Goal: Information Seeking & Learning: Learn about a topic

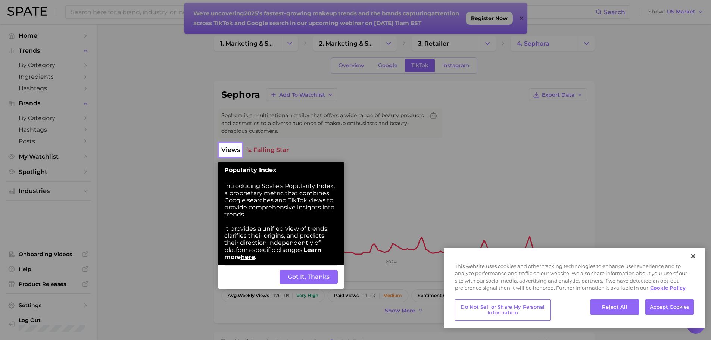
click at [327, 277] on button "Got It, Thanks" at bounding box center [309, 277] width 58 height 14
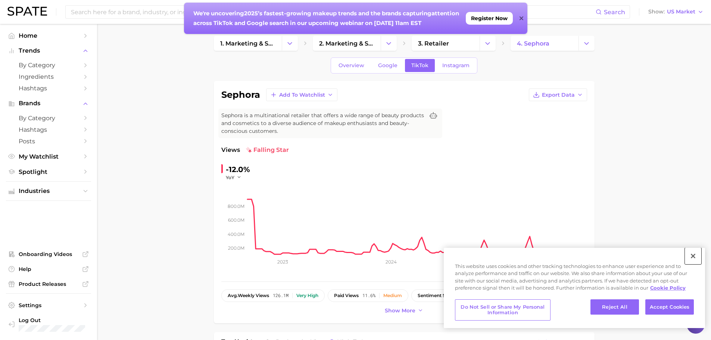
click at [695, 258] on button "Close" at bounding box center [693, 256] width 16 height 16
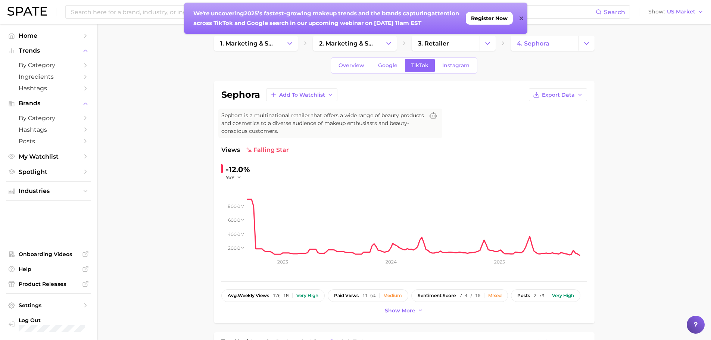
click at [520, 18] on icon at bounding box center [522, 18] width 4 height 6
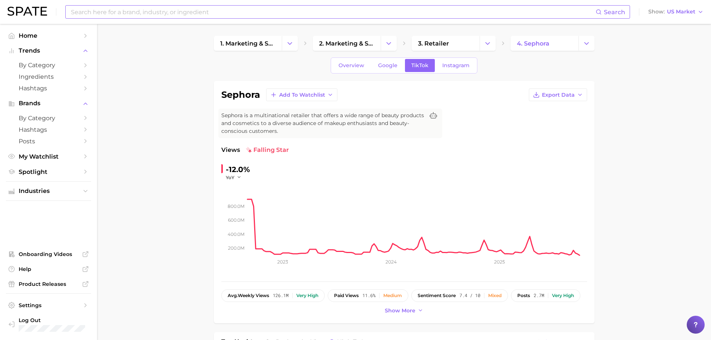
click at [188, 15] on input at bounding box center [333, 12] width 526 height 13
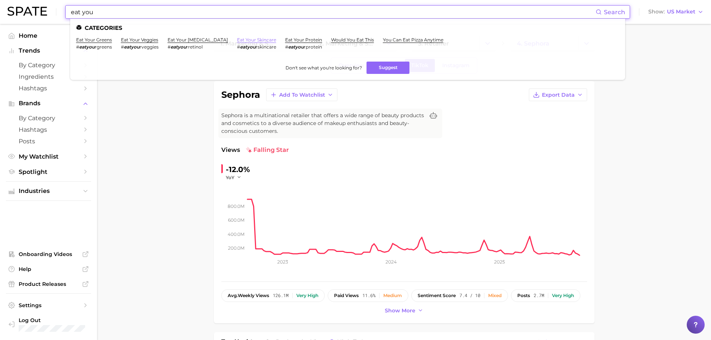
type input "eat you"
click at [237, 41] on link "eat your skincare" at bounding box center [256, 40] width 39 height 6
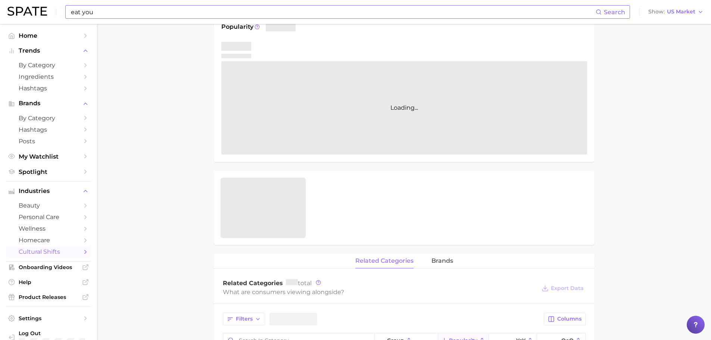
scroll to position [135, 0]
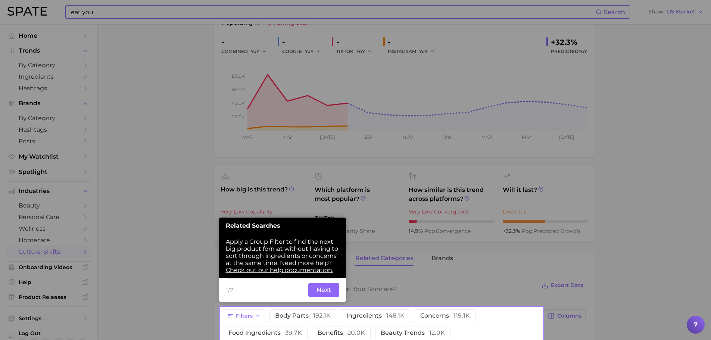
click at [317, 285] on button "Next" at bounding box center [323, 290] width 31 height 14
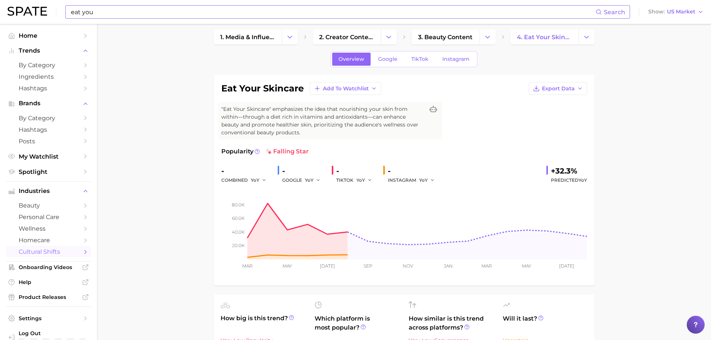
scroll to position [0, 0]
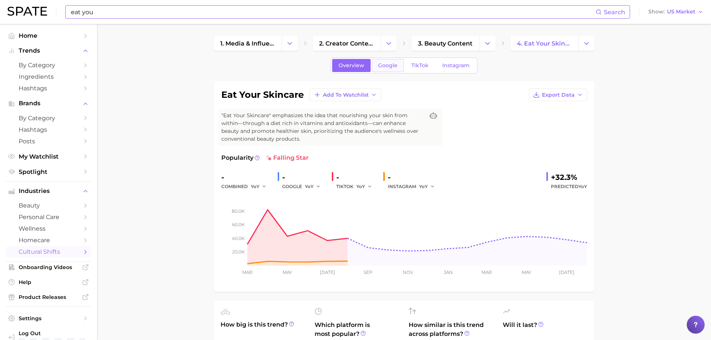
click at [396, 67] on span "Google" at bounding box center [387, 65] width 19 height 6
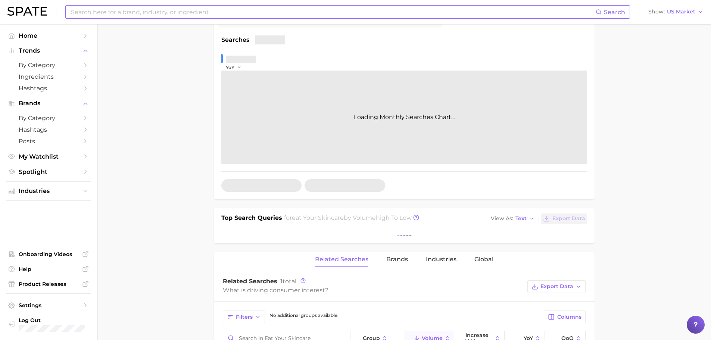
scroll to position [120, 0]
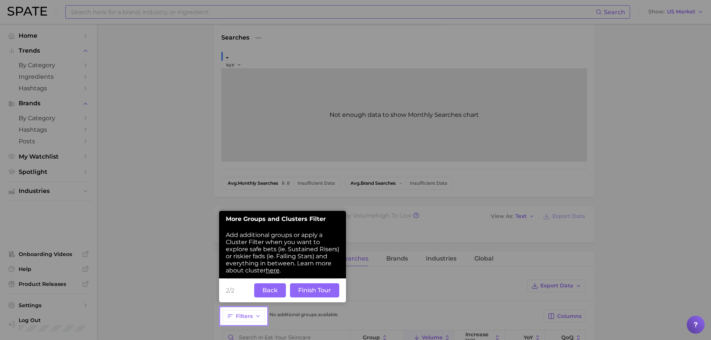
click at [303, 291] on button "Finish Tour" at bounding box center [314, 290] width 49 height 14
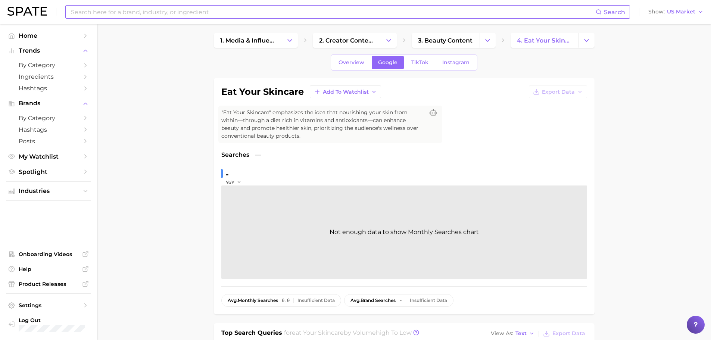
scroll to position [0, 0]
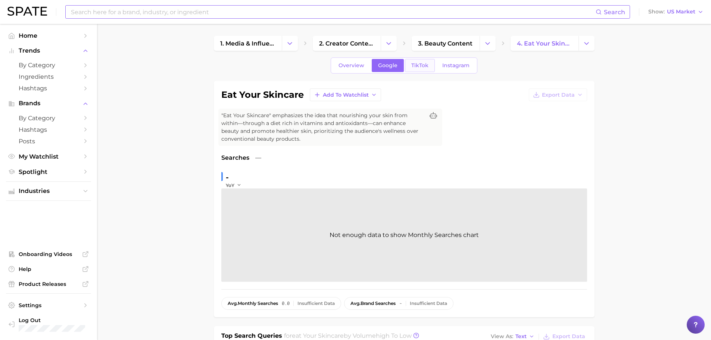
click at [424, 66] on span "TikTok" at bounding box center [419, 65] width 17 height 6
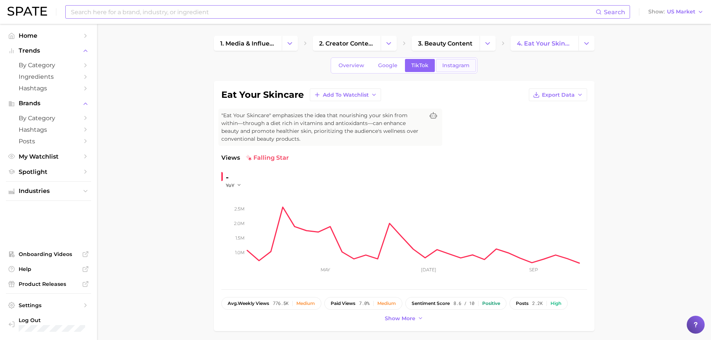
click at [457, 65] on span "Instagram" at bounding box center [455, 65] width 27 height 6
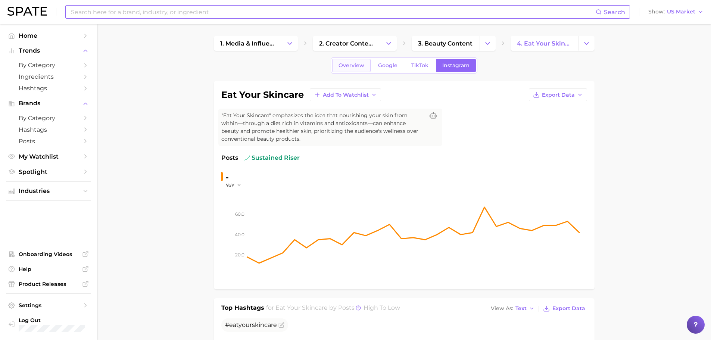
click at [348, 62] on link "Overview" at bounding box center [351, 65] width 38 height 13
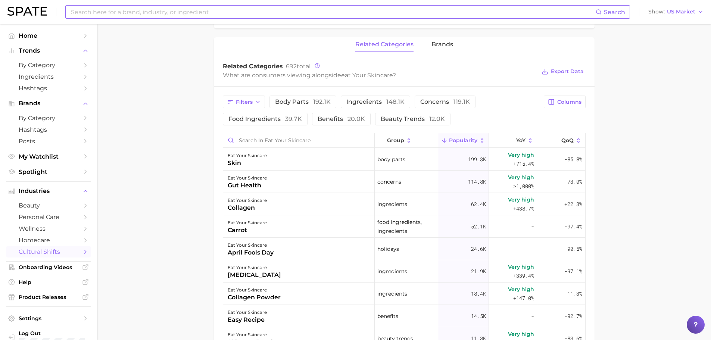
scroll to position [373, 0]
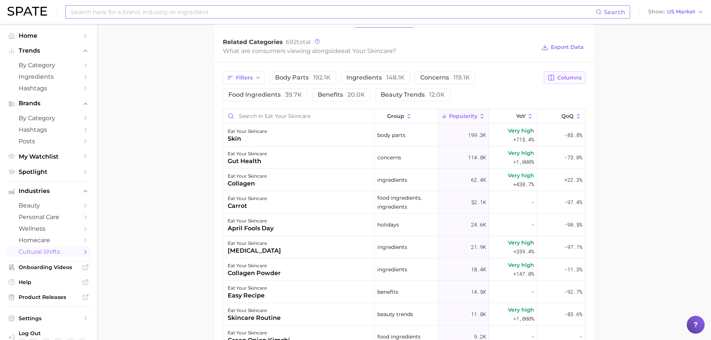
click at [578, 78] on span "Columns" at bounding box center [569, 78] width 24 height 6
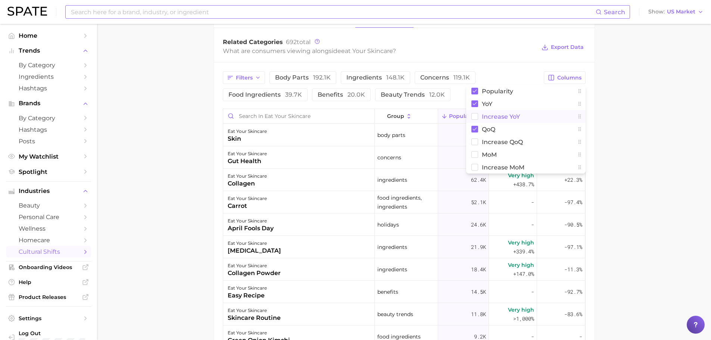
click at [475, 117] on rect at bounding box center [475, 116] width 6 height 6
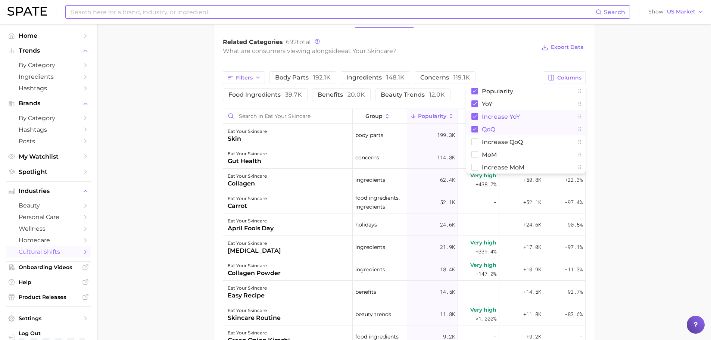
click at [477, 128] on rect at bounding box center [475, 129] width 7 height 7
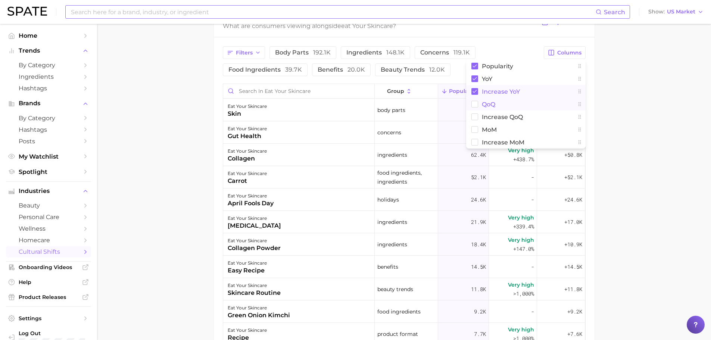
scroll to position [411, 0]
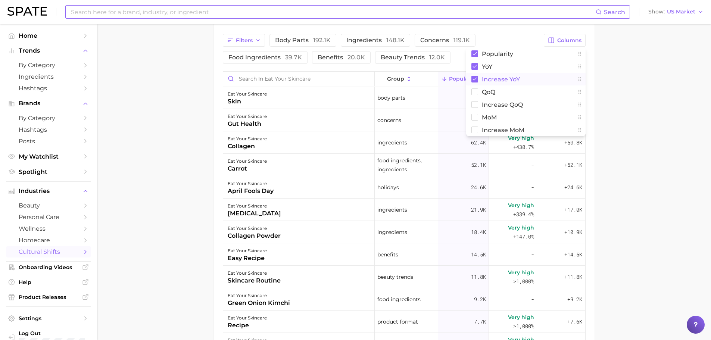
click at [605, 121] on main "1. media & influencers 2. creator content 3. beauty content 4. eat your skincar…" at bounding box center [404, 35] width 614 height 844
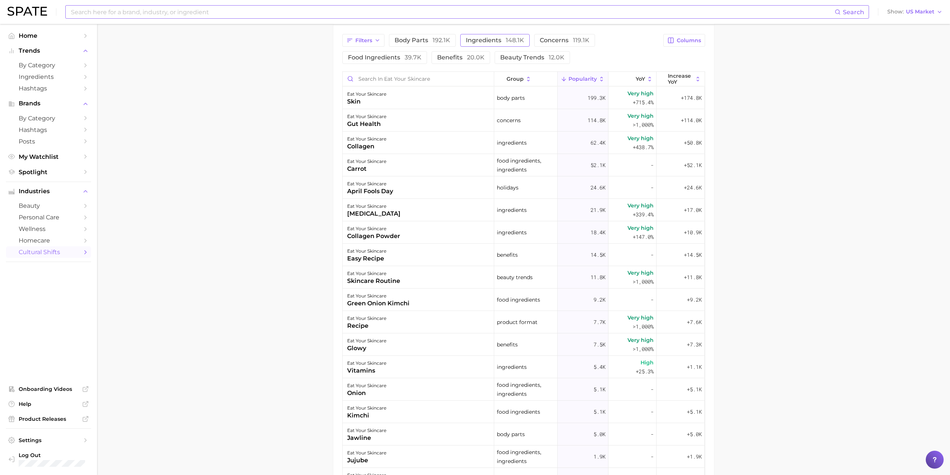
click at [474, 40] on span "ingredients 148.1k" at bounding box center [495, 40] width 58 height 6
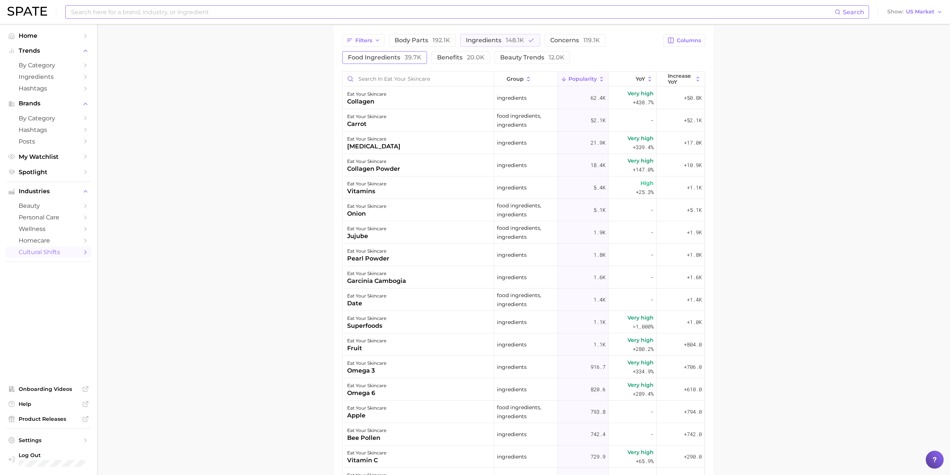
click at [394, 60] on span "food ingredients 39.7k" at bounding box center [385, 58] width 74 height 6
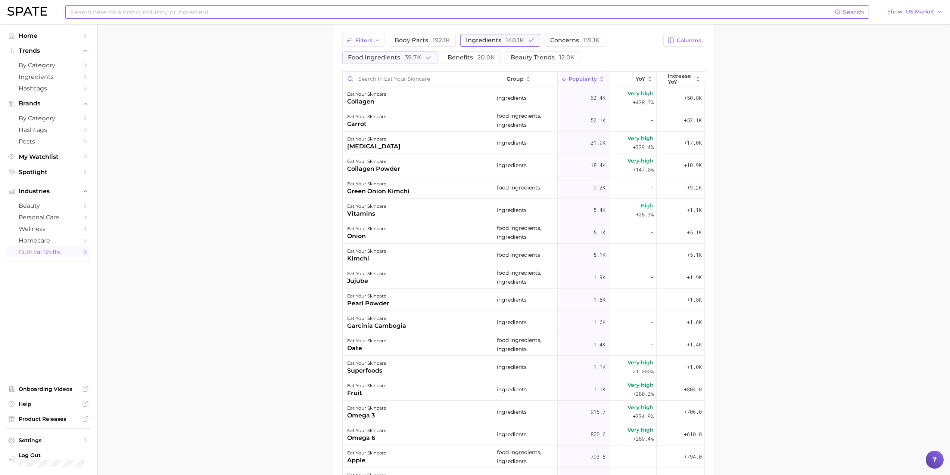
click at [479, 41] on span "ingredients 148.1k" at bounding box center [495, 40] width 58 height 6
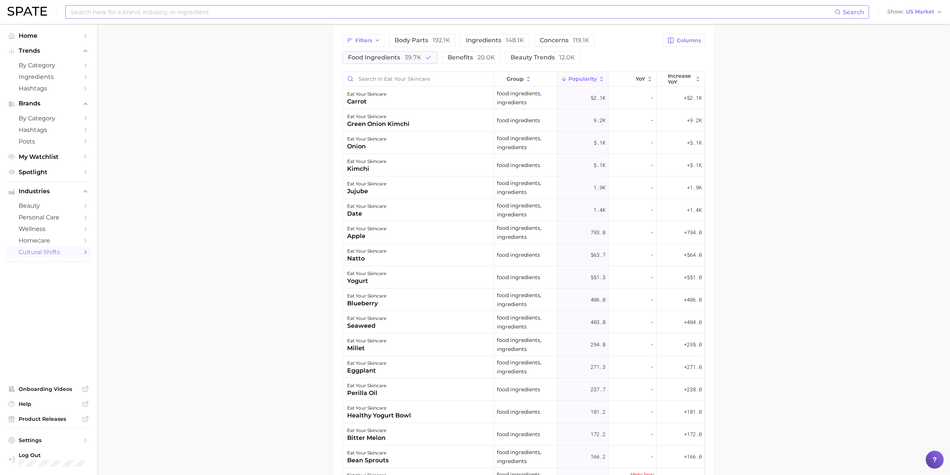
click at [716, 141] on main "1. media & influencers 2. creator content 3. beauty content 4. eat your skincar…" at bounding box center [523, 102] width 853 height 979
click at [581, 78] on span "Popularity" at bounding box center [583, 79] width 28 height 6
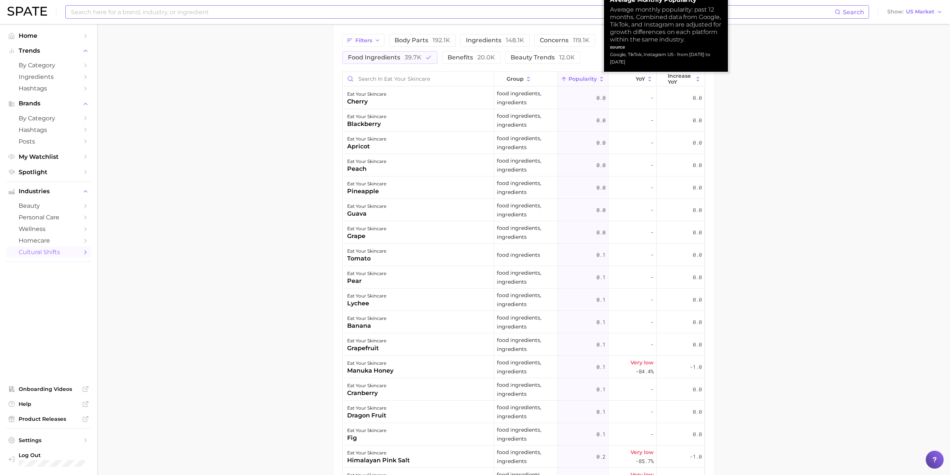
click at [576, 76] on span "Popularity" at bounding box center [583, 79] width 28 height 6
click at [716, 153] on main "1. media & influencers 2. creator content 3. beauty content 4. eat your skincar…" at bounding box center [523, 102] width 853 height 979
